Goal: Task Accomplishment & Management: Manage account settings

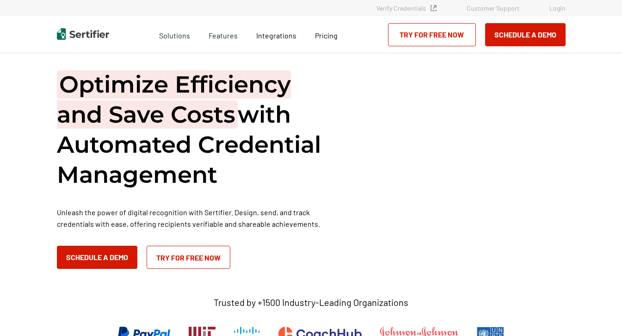
click at [557, 10] on link "Login" at bounding box center [557, 8] width 16 height 8
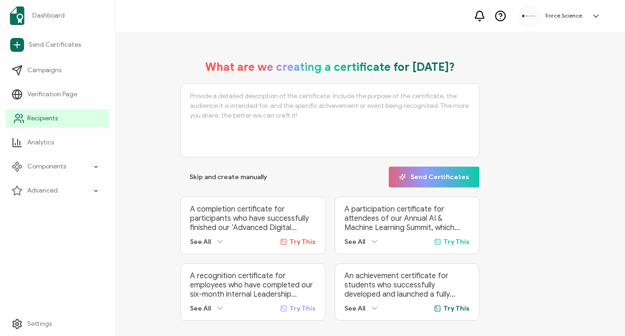
click at [31, 121] on span "Recipients" at bounding box center [42, 118] width 31 height 9
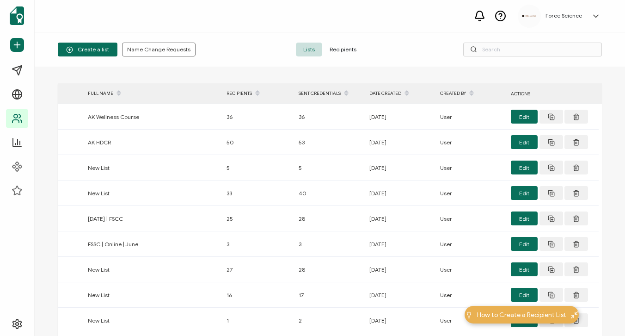
click at [344, 50] on span "Recipients" at bounding box center [343, 50] width 42 height 14
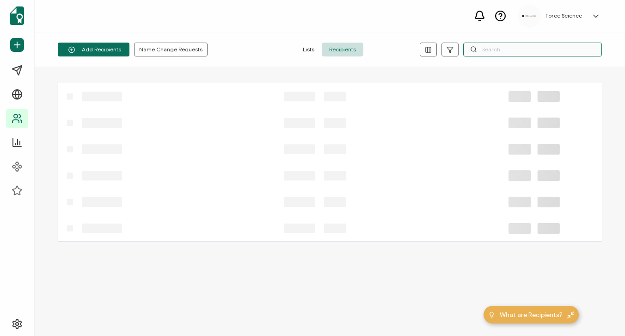
click at [484, 49] on input "text" at bounding box center [532, 50] width 139 height 14
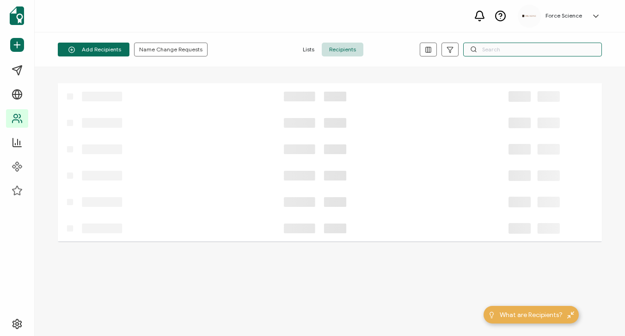
paste input "cccdinstructor@gmail.com"
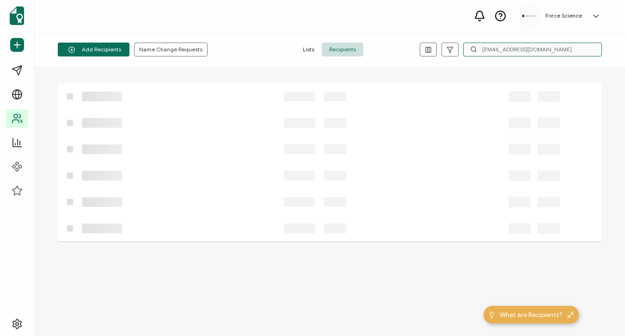
type input "cccdinstructor@gmail.com"
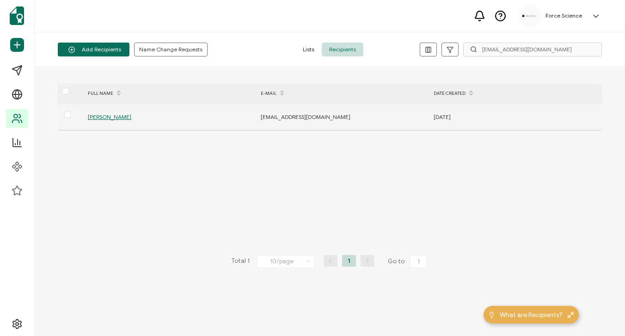
click at [109, 112] on div "Mark A. Schneider" at bounding box center [169, 116] width 172 height 11
click at [112, 117] on span "Mark A. Schneider" at bounding box center [109, 116] width 43 height 7
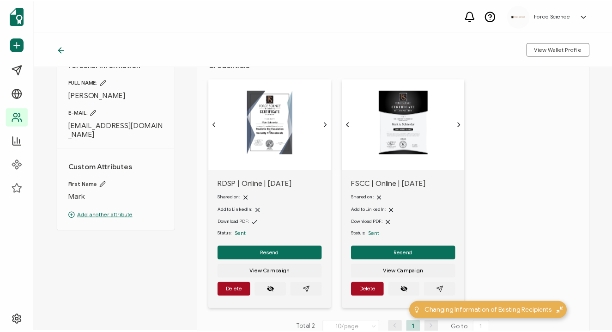
scroll to position [43, 0]
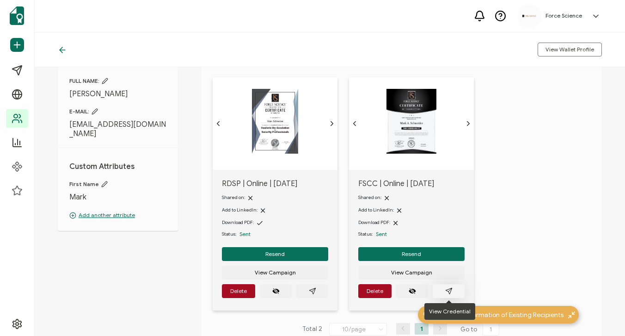
click at [448, 291] on icon "paper plane outline" at bounding box center [449, 290] width 6 height 6
